Goal: Information Seeking & Learning: Learn about a topic

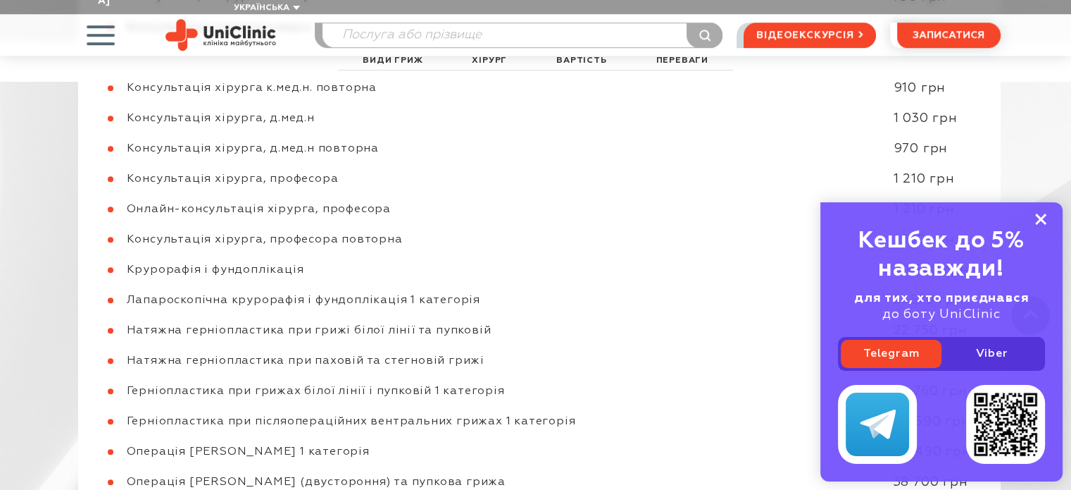
click at [1039, 218] on rect at bounding box center [1041, 218] width 11 height 11
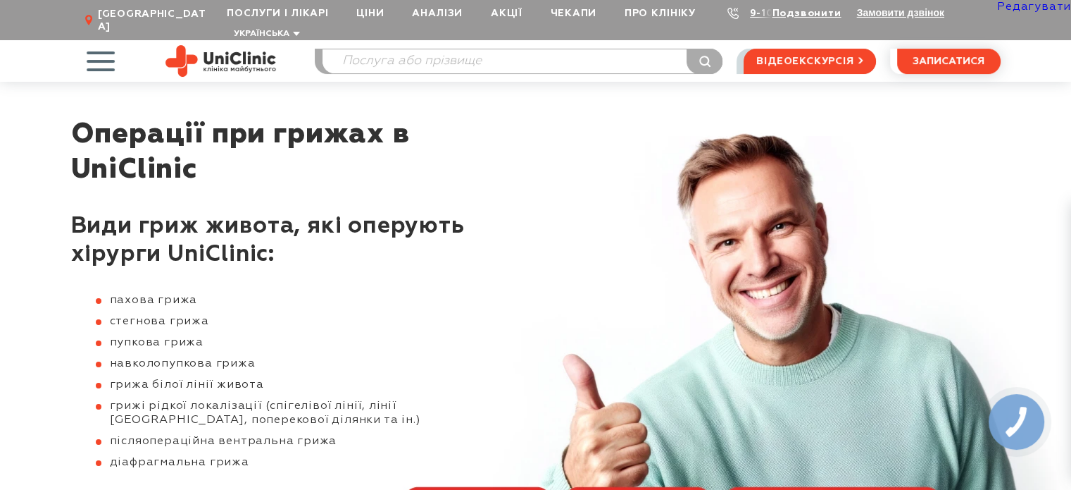
click at [1040, 10] on link "Редагувати" at bounding box center [1035, 6] width 74 height 11
click at [547, 56] on input "search" at bounding box center [523, 61] width 400 height 24
type input "хірургічне лі"
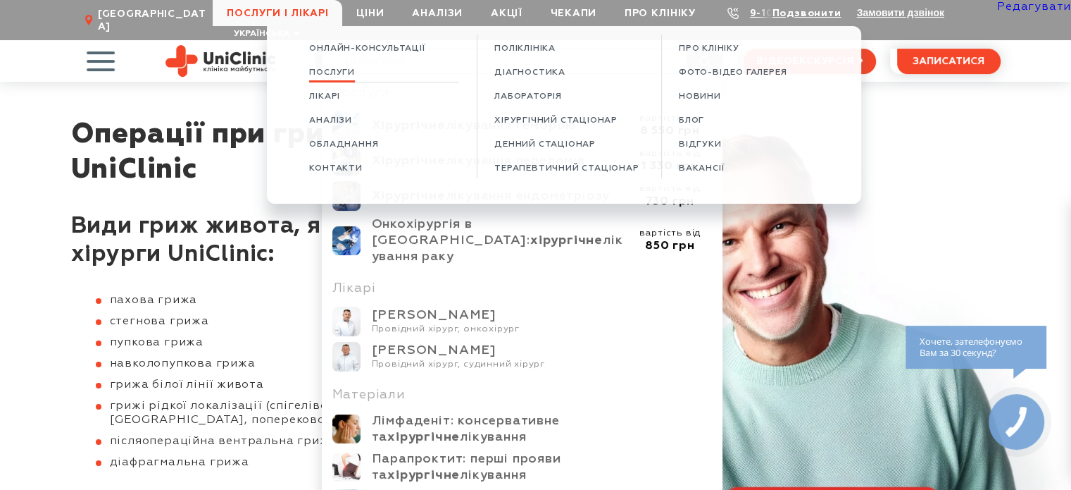
click at [309, 74] on span "Послуги" at bounding box center [332, 73] width 46 height 11
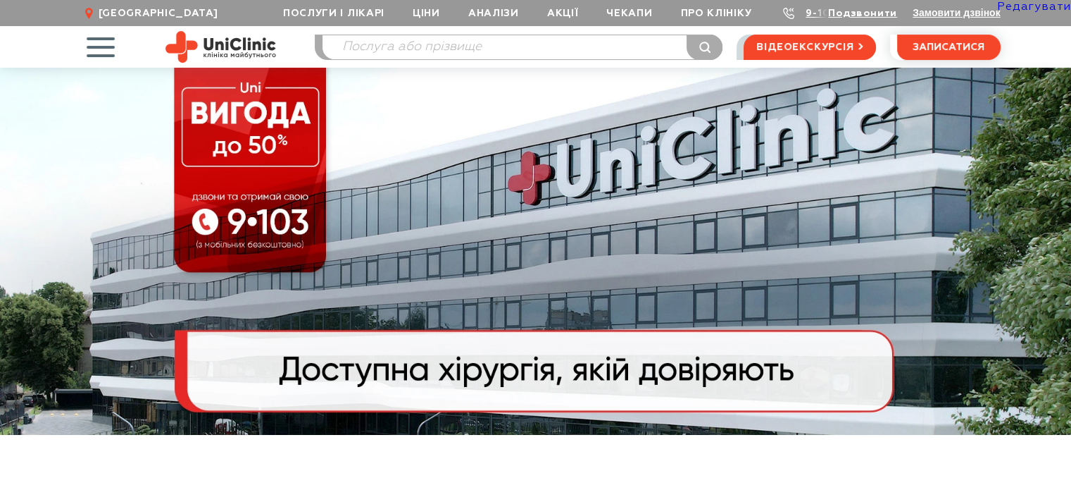
click at [1033, 8] on link "Редагувати" at bounding box center [1035, 6] width 74 height 11
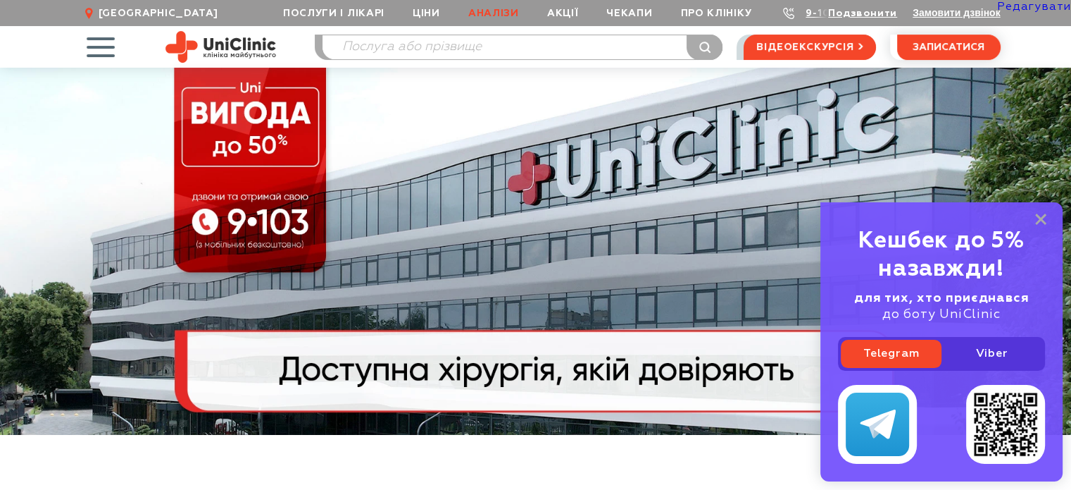
click at [495, 9] on link "Аналізи" at bounding box center [493, 13] width 79 height 26
